Goal: Task Accomplishment & Management: Manage account settings

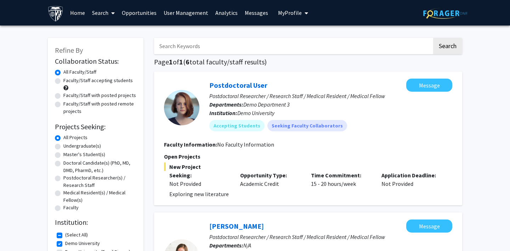
click at [223, 13] on link "Analytics" at bounding box center [226, 12] width 29 height 25
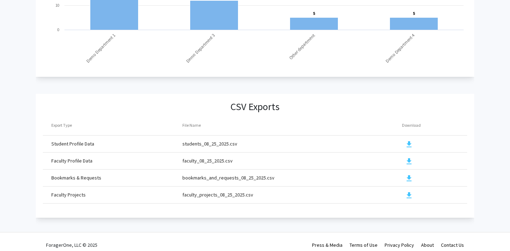
scroll to position [768, 0]
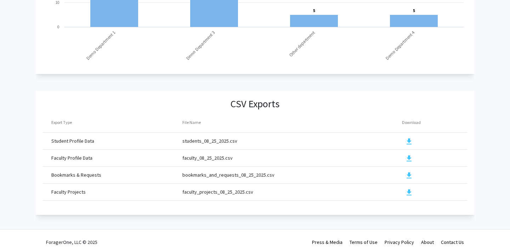
click at [409, 159] on mat-icon "download" at bounding box center [409, 158] width 8 height 8
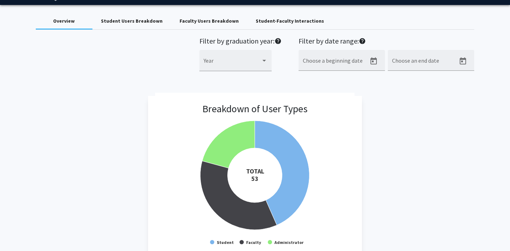
scroll to position [0, 0]
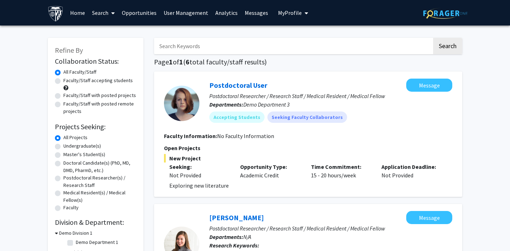
click at [286, 13] on span "My Profile" at bounding box center [290, 12] width 24 height 7
click at [287, 53] on link "Log Out" at bounding box center [315, 55] width 64 height 8
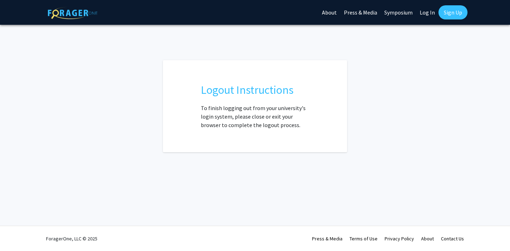
click at [429, 11] on link "Log In" at bounding box center [427, 12] width 22 height 25
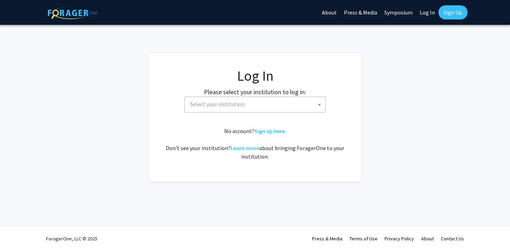
click at [300, 104] on span "Select your institution" at bounding box center [256, 104] width 138 height 15
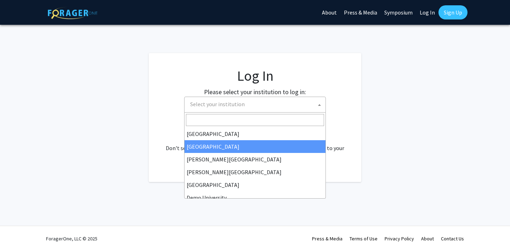
scroll to position [16, 0]
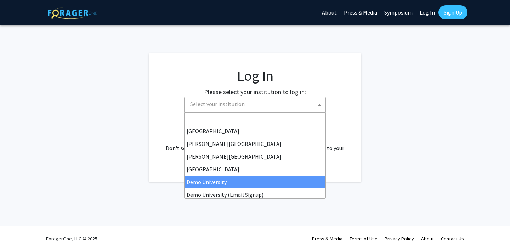
select select "8"
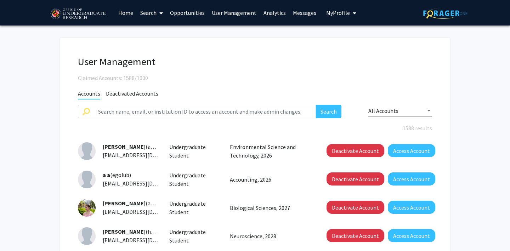
click at [267, 11] on link "Analytics" at bounding box center [274, 12] width 29 height 25
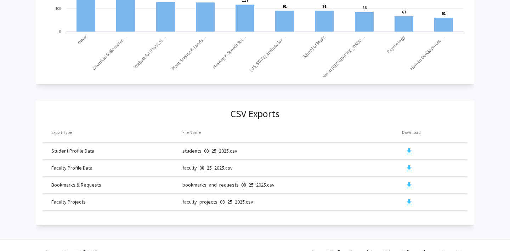
scroll to position [772, 0]
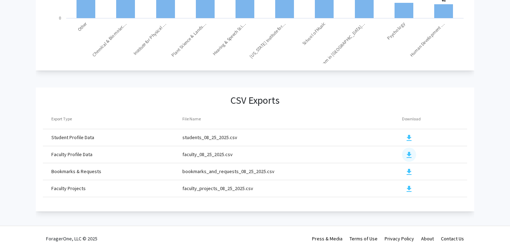
click at [407, 153] on mat-icon "download" at bounding box center [409, 155] width 8 height 8
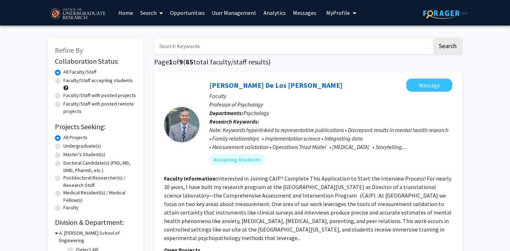
click at [267, 15] on link "Analytics" at bounding box center [274, 12] width 29 height 25
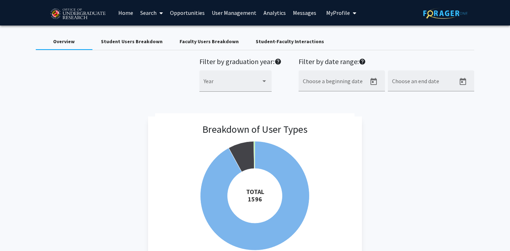
click at [333, 11] on span "My Profile" at bounding box center [338, 12] width 24 height 7
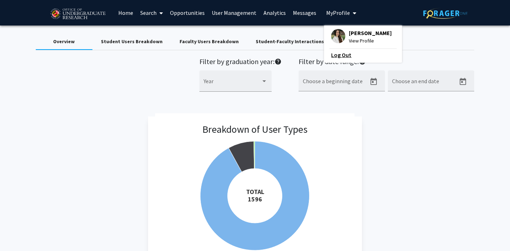
click at [333, 52] on link "Log Out" at bounding box center [363, 55] width 64 height 8
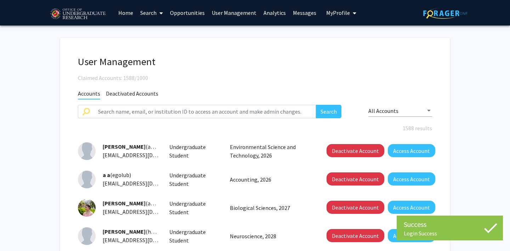
click at [271, 11] on link "Analytics" at bounding box center [274, 12] width 29 height 25
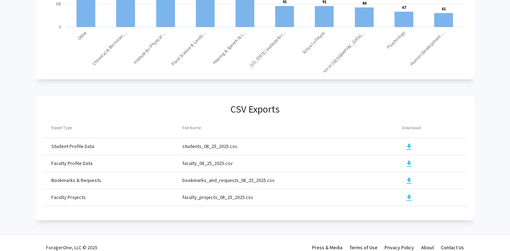
scroll to position [765, 0]
